Goal: Task Accomplishment & Management: Complete application form

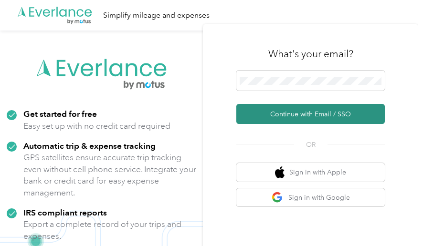
click at [363, 119] on button "Continue with Email / SSO" at bounding box center [310, 114] width 149 height 20
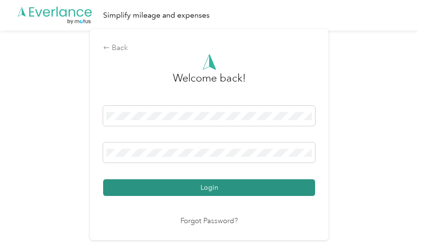
click at [234, 186] on button "Login" at bounding box center [209, 188] width 212 height 17
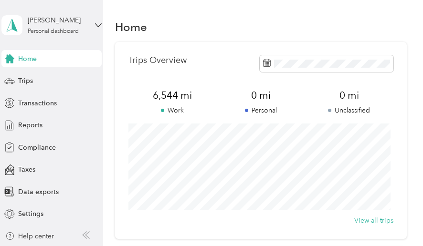
click at [32, 59] on span "Home" at bounding box center [27, 59] width 19 height 10
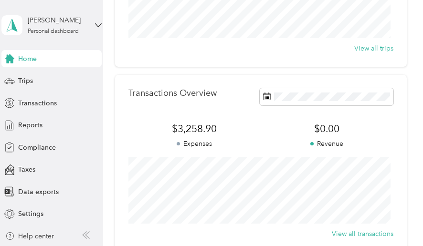
scroll to position [278, 0]
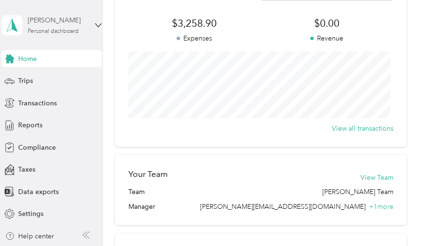
click at [39, 23] on div "[PERSON_NAME]" at bounding box center [58, 20] width 60 height 10
click at [90, 137] on div "Home Trips Transactions Reports Compliance Taxes Data exports Settings" at bounding box center [51, 136] width 100 height 173
click at [42, 147] on span "Compliance" at bounding box center [37, 148] width 38 height 10
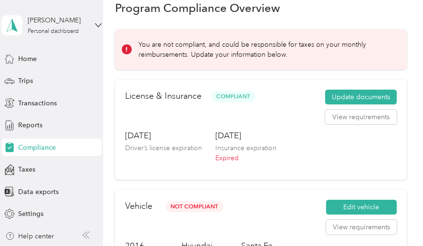
scroll to position [17, 0]
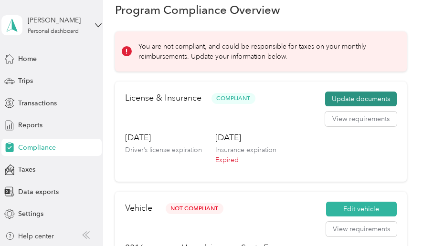
click at [352, 98] on button "Update documents" at bounding box center [361, 99] width 72 height 15
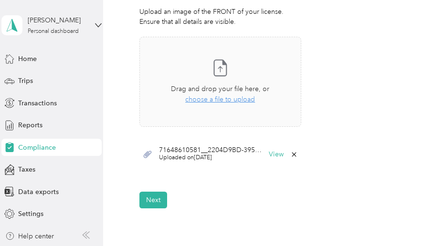
scroll to position [293, 0]
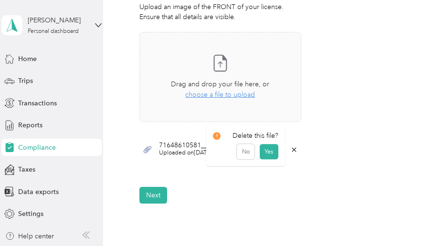
click at [292, 147] on icon at bounding box center [294, 150] width 8 height 8
click at [251, 174] on div "Upload Driver's License* Upload an image of the FRONT of your license. Ensure t…" at bounding box center [220, 81] width 162 height 197
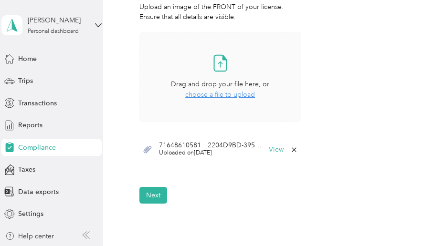
click at [215, 96] on span "choose a file to upload" at bounding box center [220, 95] width 70 height 8
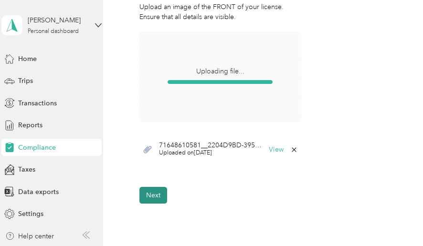
click at [152, 192] on button "Next" at bounding box center [153, 195] width 28 height 17
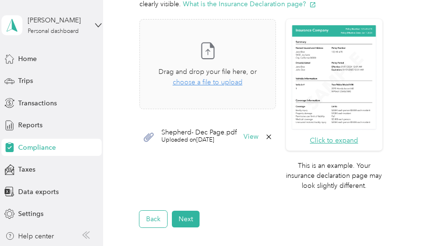
scroll to position [315, 0]
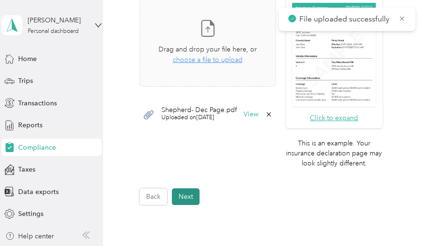
click at [196, 198] on button "Next" at bounding box center [186, 197] width 28 height 17
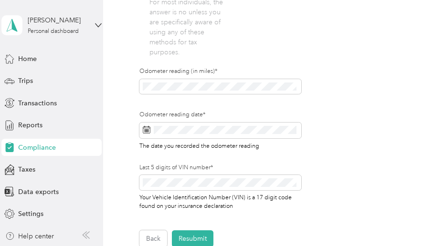
scroll to position [380, 0]
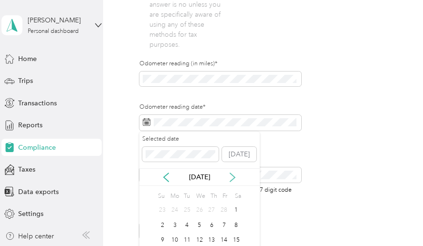
click at [233, 178] on icon at bounding box center [233, 178] width 10 height 10
click at [233, 177] on icon at bounding box center [233, 178] width 10 height 10
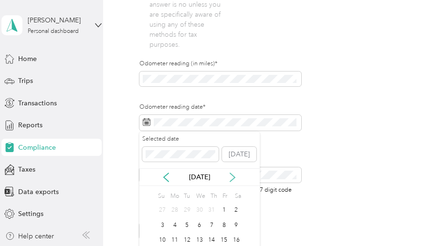
click at [233, 177] on icon at bounding box center [233, 178] width 10 height 10
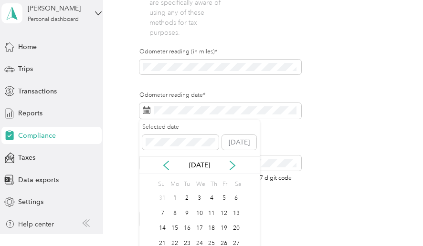
scroll to position [46, 0]
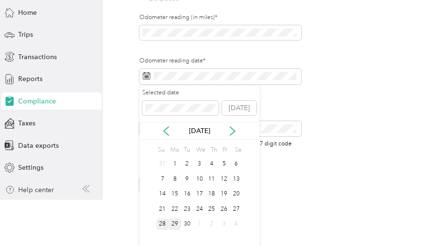
click at [166, 221] on div "28" at bounding box center [163, 225] width 12 height 12
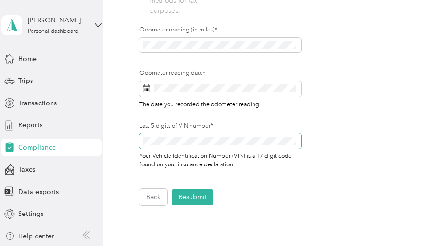
scroll to position [435, 0]
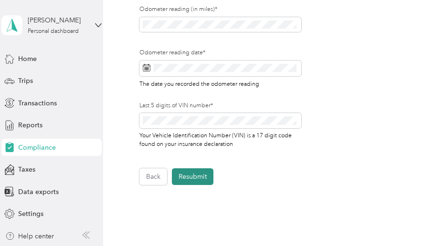
click at [198, 179] on button "Resubmit" at bounding box center [193, 177] width 42 height 17
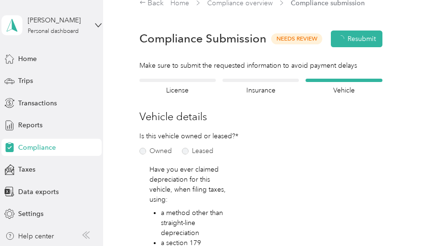
scroll to position [12, 0]
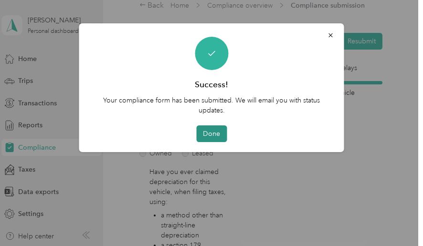
click at [206, 138] on button "Done" at bounding box center [211, 134] width 31 height 17
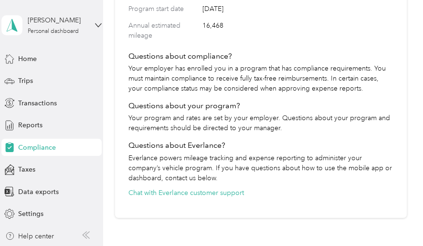
scroll to position [836, 0]
